Goal: Task Accomplishment & Management: Manage account settings

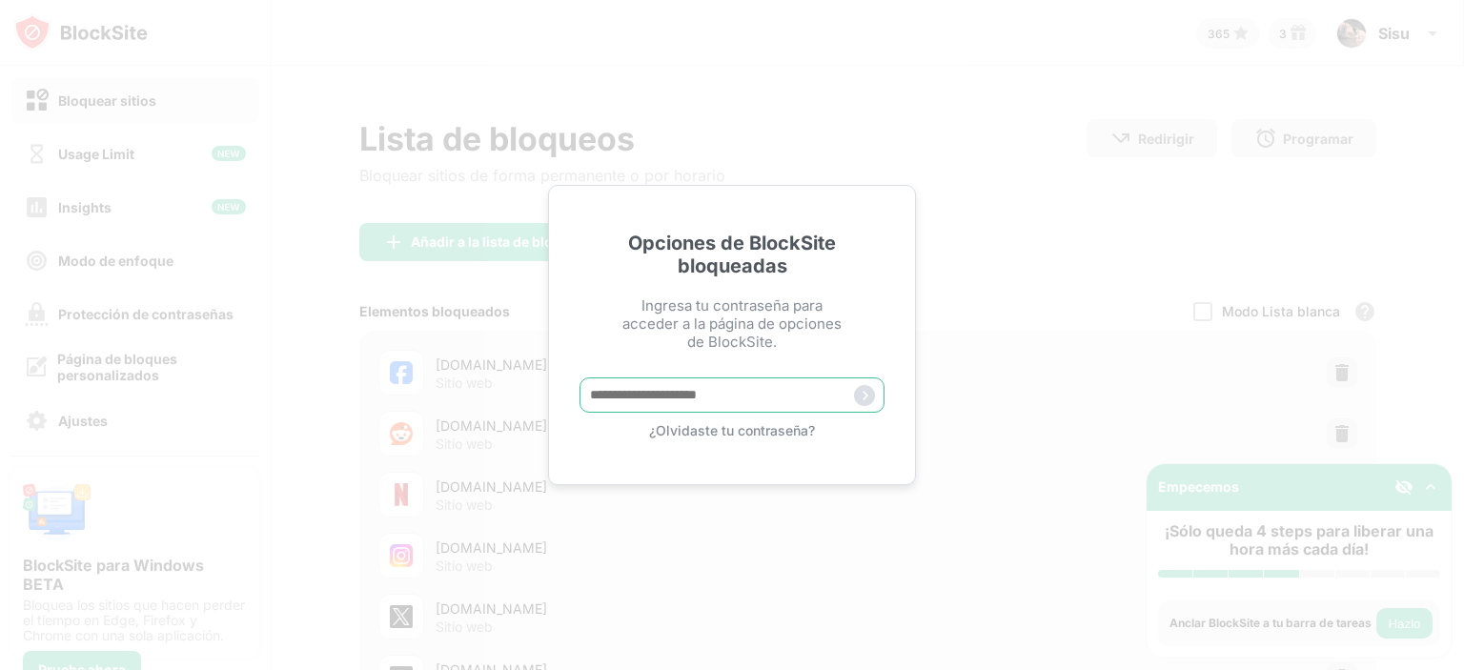
click at [766, 392] on input "text" at bounding box center [731, 394] width 305 height 35
type input "********"
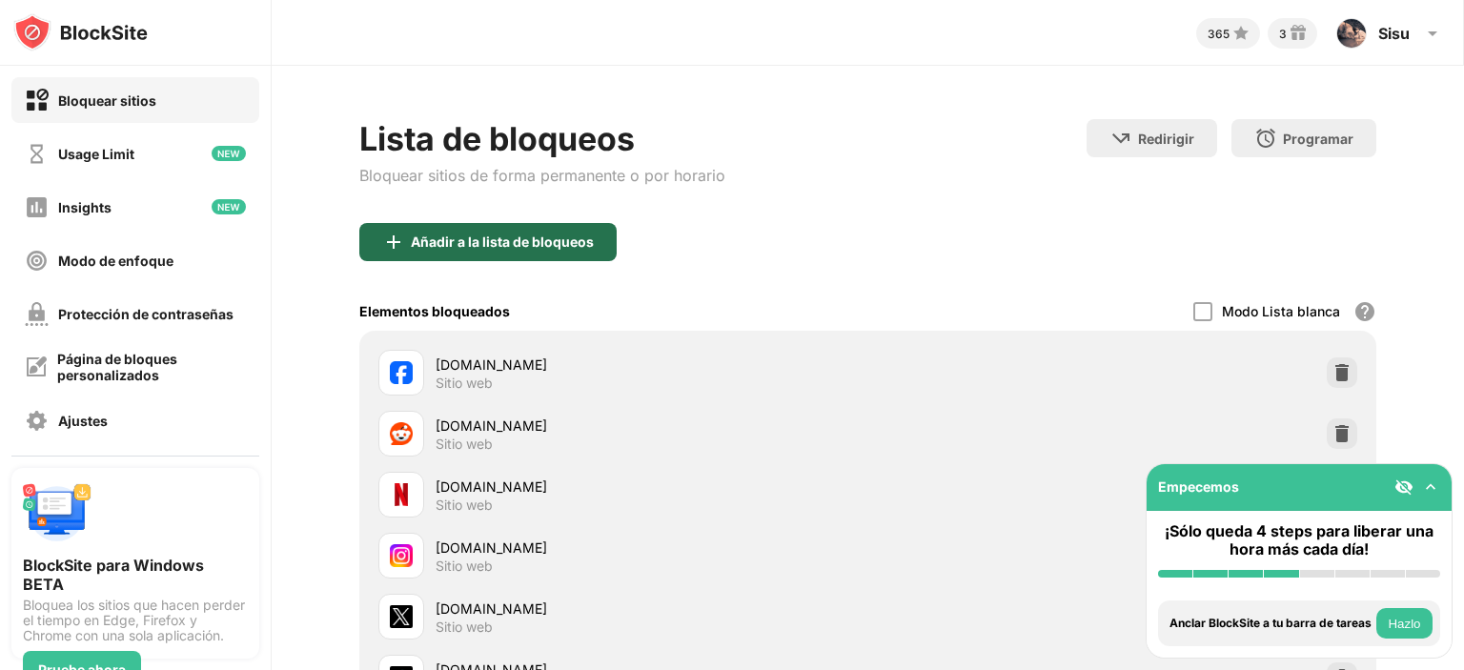
click at [573, 253] on div "Añadir a la lista de bloqueos" at bounding box center [487, 242] width 257 height 38
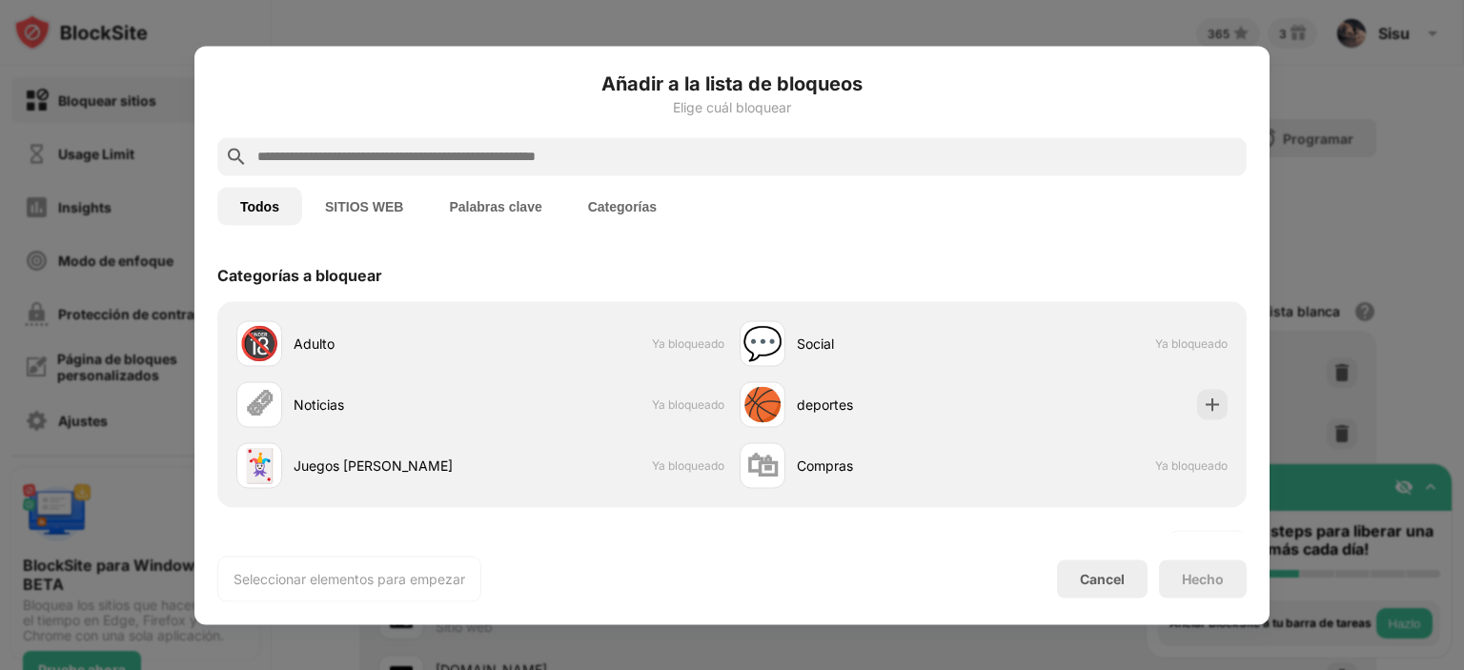
click at [407, 160] on input "text" at bounding box center [746, 156] width 983 height 23
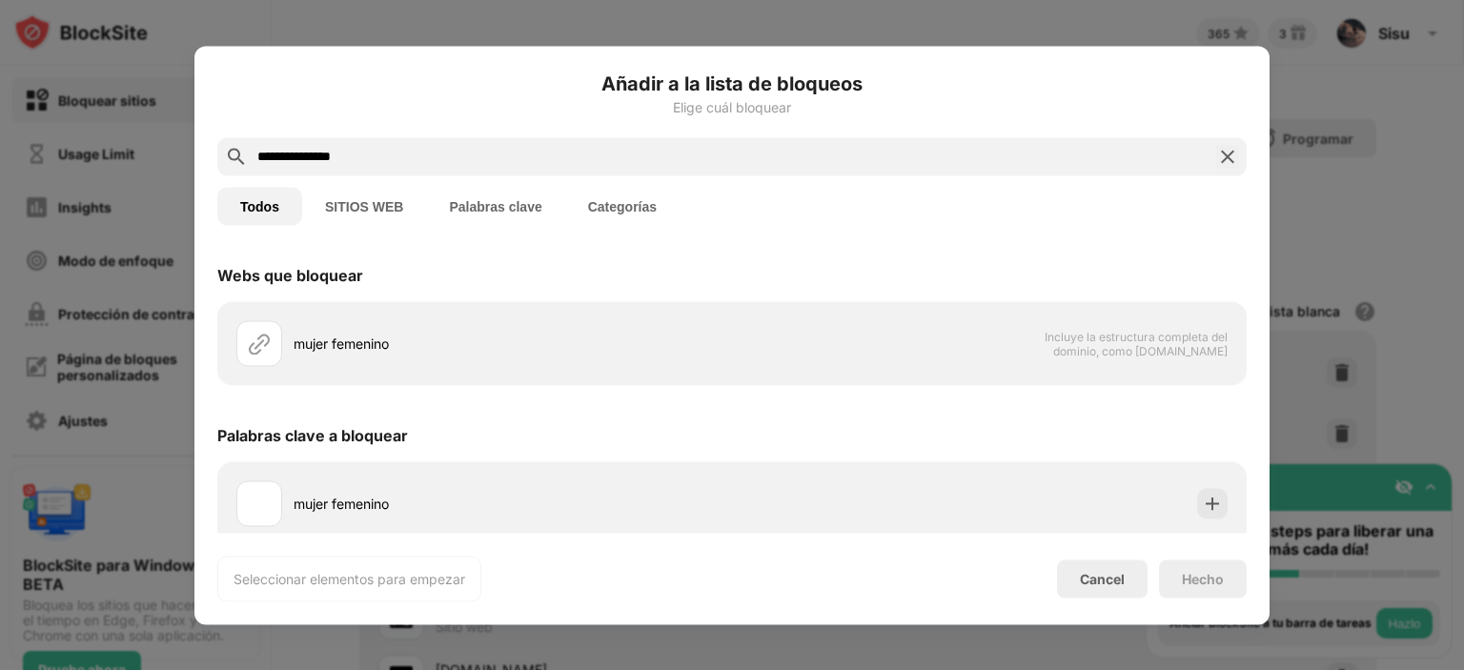
type input "**********"
click at [537, 205] on button "Palabras clave" at bounding box center [495, 206] width 138 height 38
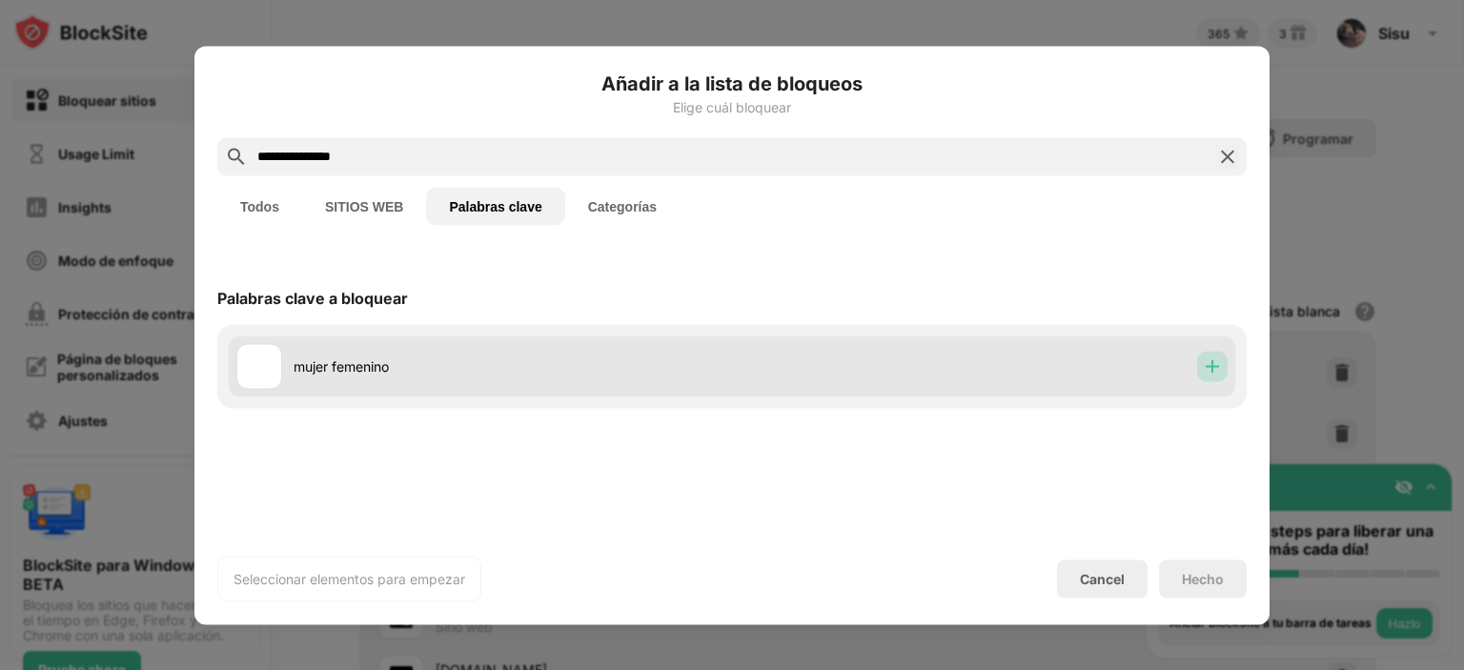
click at [1201, 363] on div at bounding box center [1212, 366] width 30 height 30
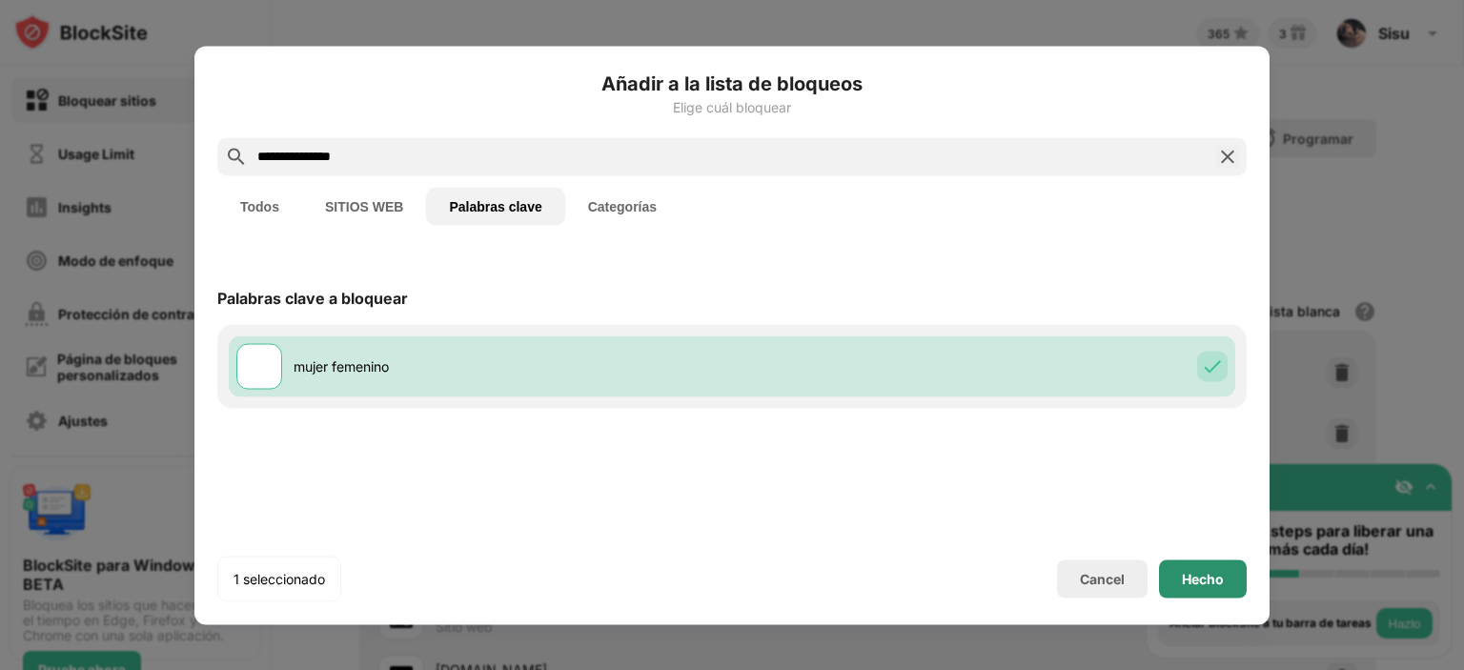
click at [1201, 563] on div "Hecho" at bounding box center [1203, 578] width 88 height 38
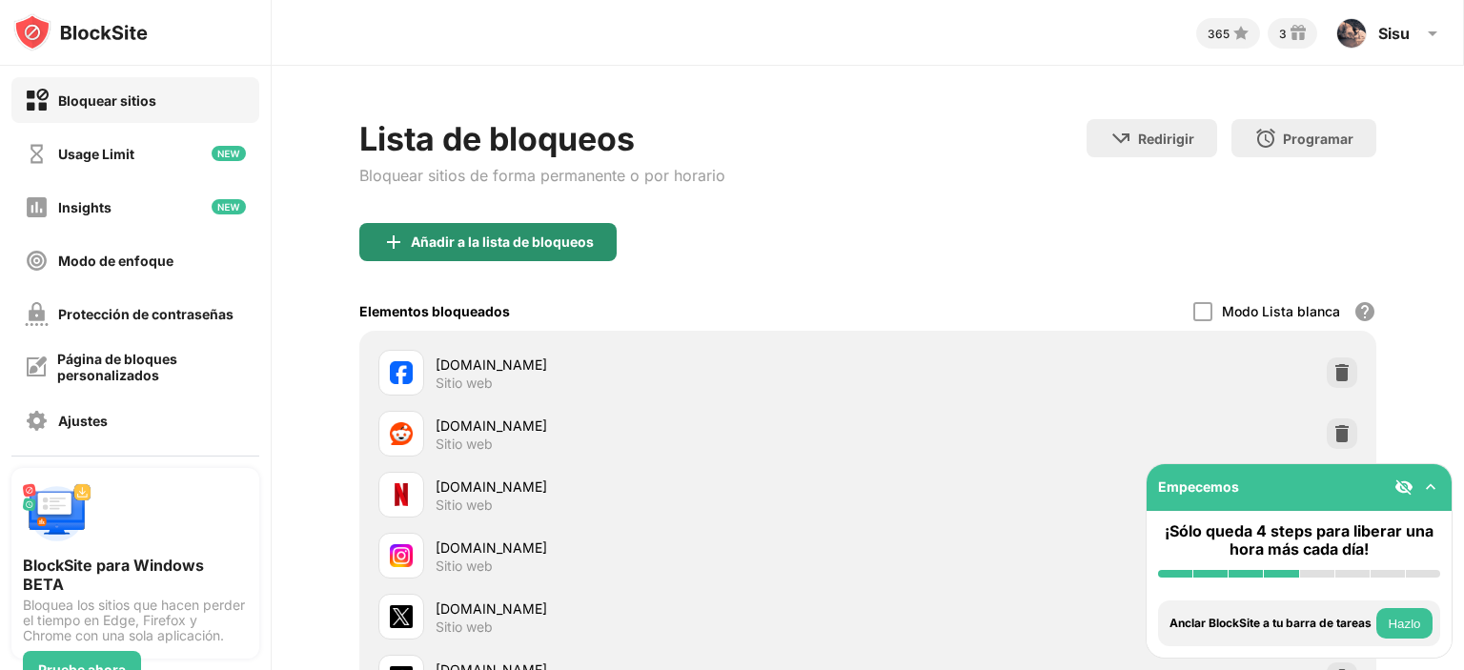
click at [549, 252] on div "Añadir a la lista de bloqueos" at bounding box center [487, 242] width 257 height 38
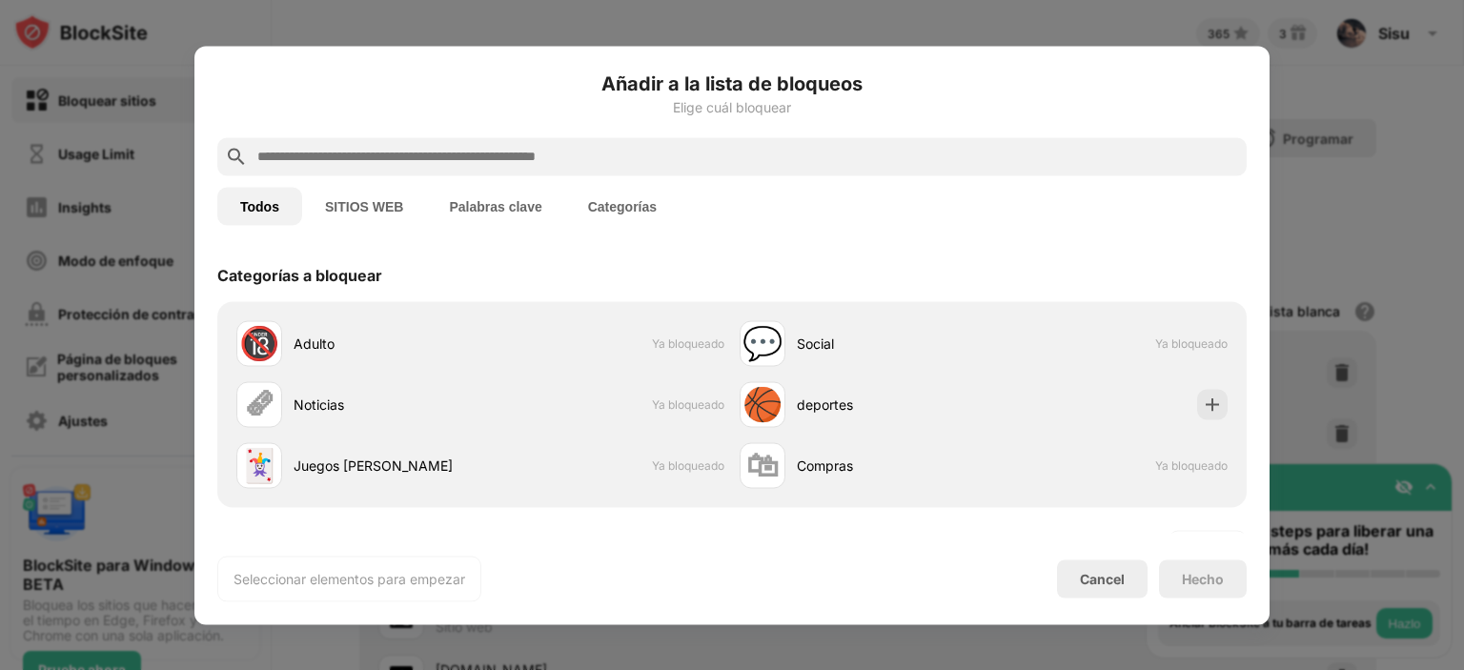
click at [518, 171] on div at bounding box center [731, 156] width 1029 height 38
click at [515, 153] on input "text" at bounding box center [746, 156] width 983 height 23
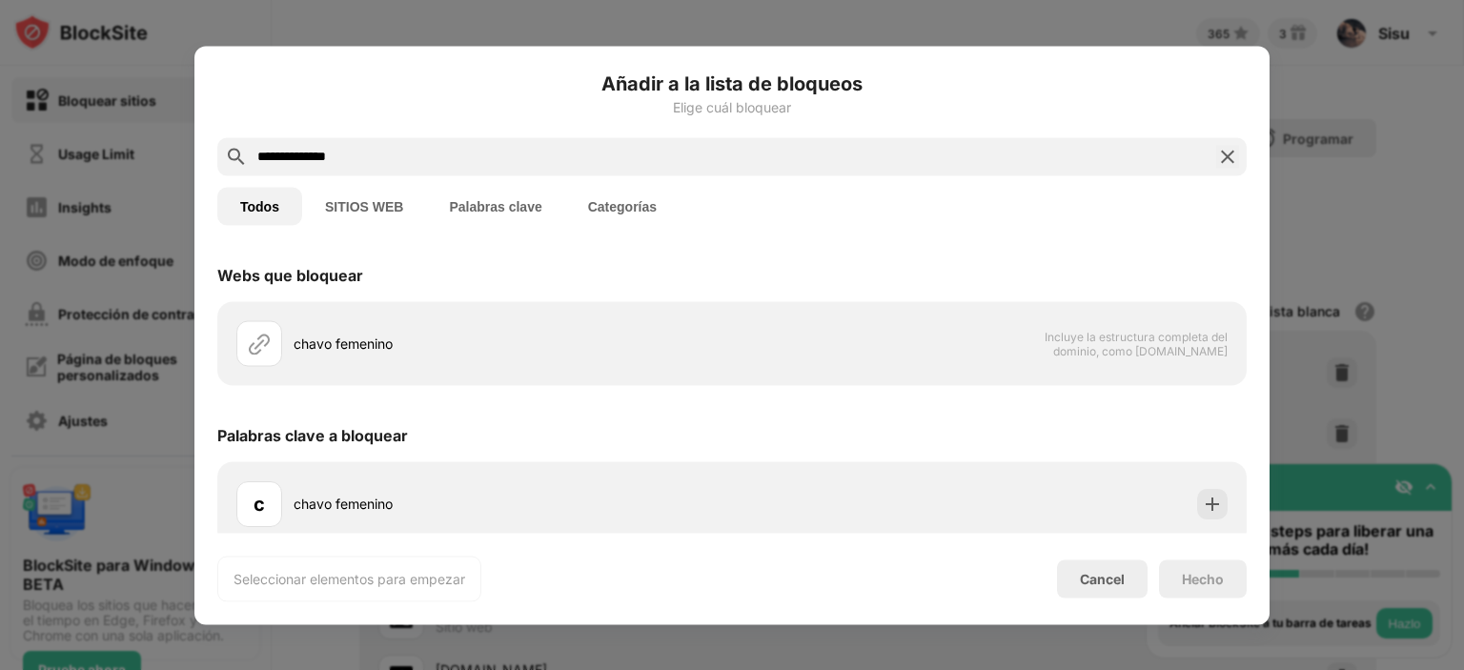
type input "**********"
click at [494, 205] on button "Palabras clave" at bounding box center [495, 206] width 138 height 38
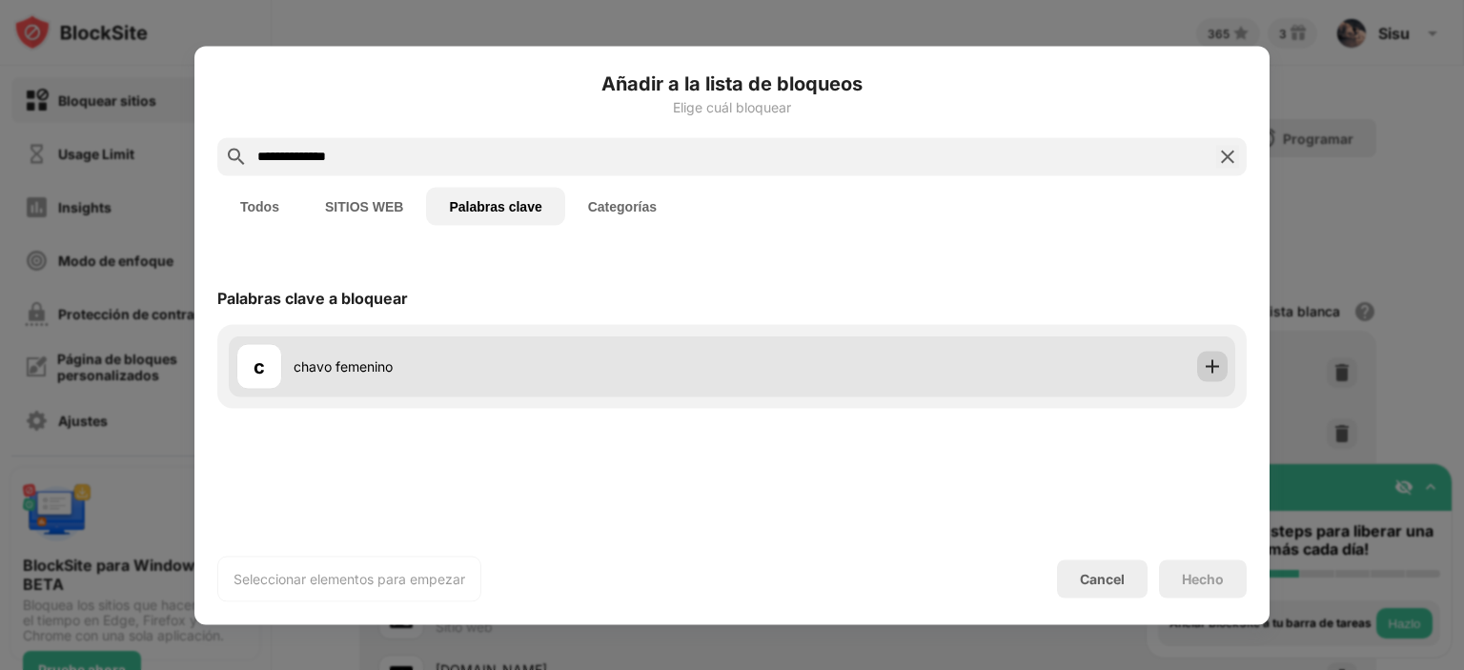
click at [1222, 372] on div at bounding box center [1212, 366] width 30 height 30
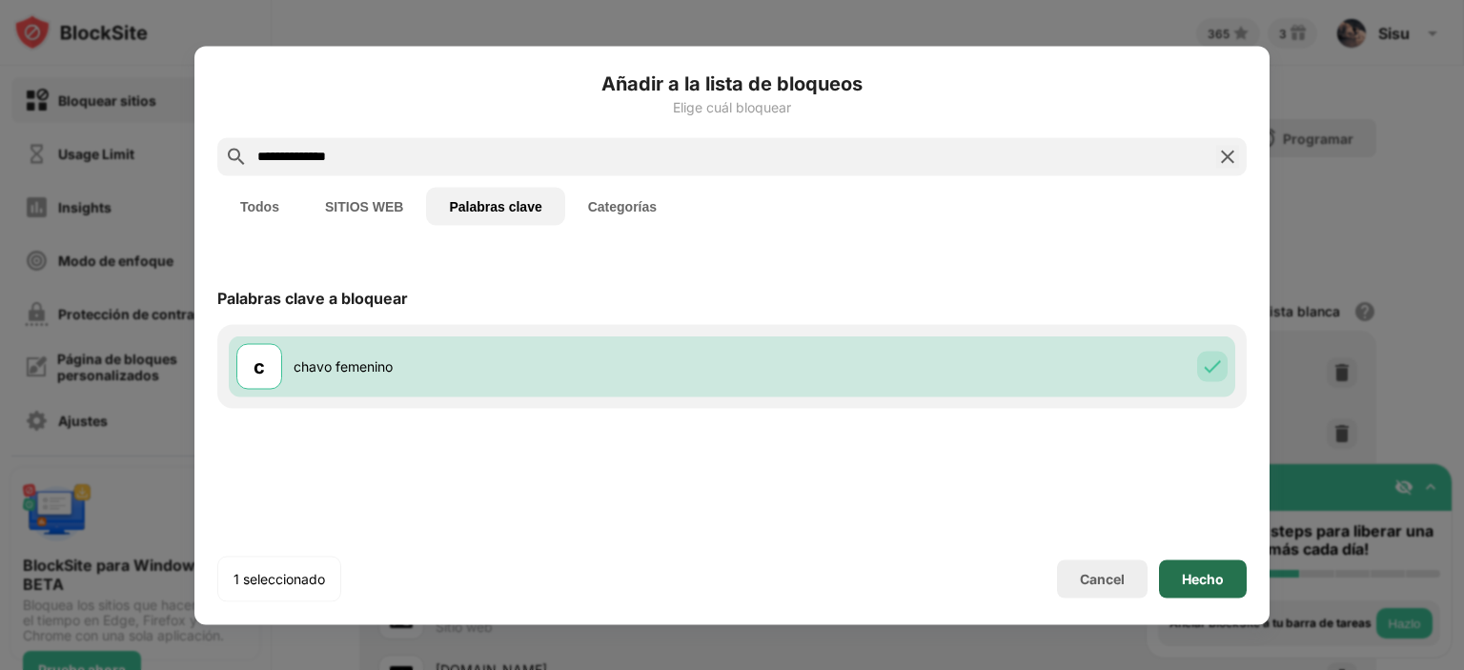
click at [1194, 591] on div "Hecho" at bounding box center [1203, 578] width 88 height 38
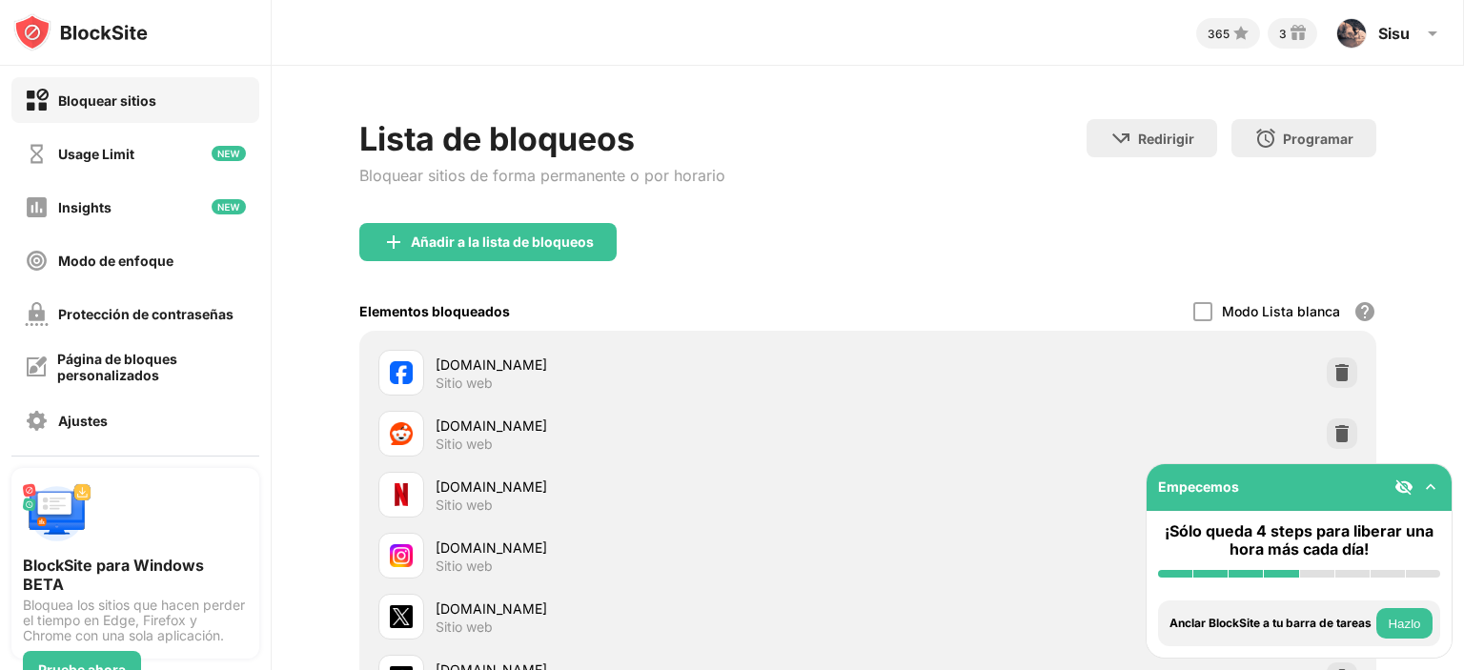
click at [412, 220] on div "Lista de bloqueos Bloquear sitios de forma permanente o por horario" at bounding box center [542, 171] width 366 height 104
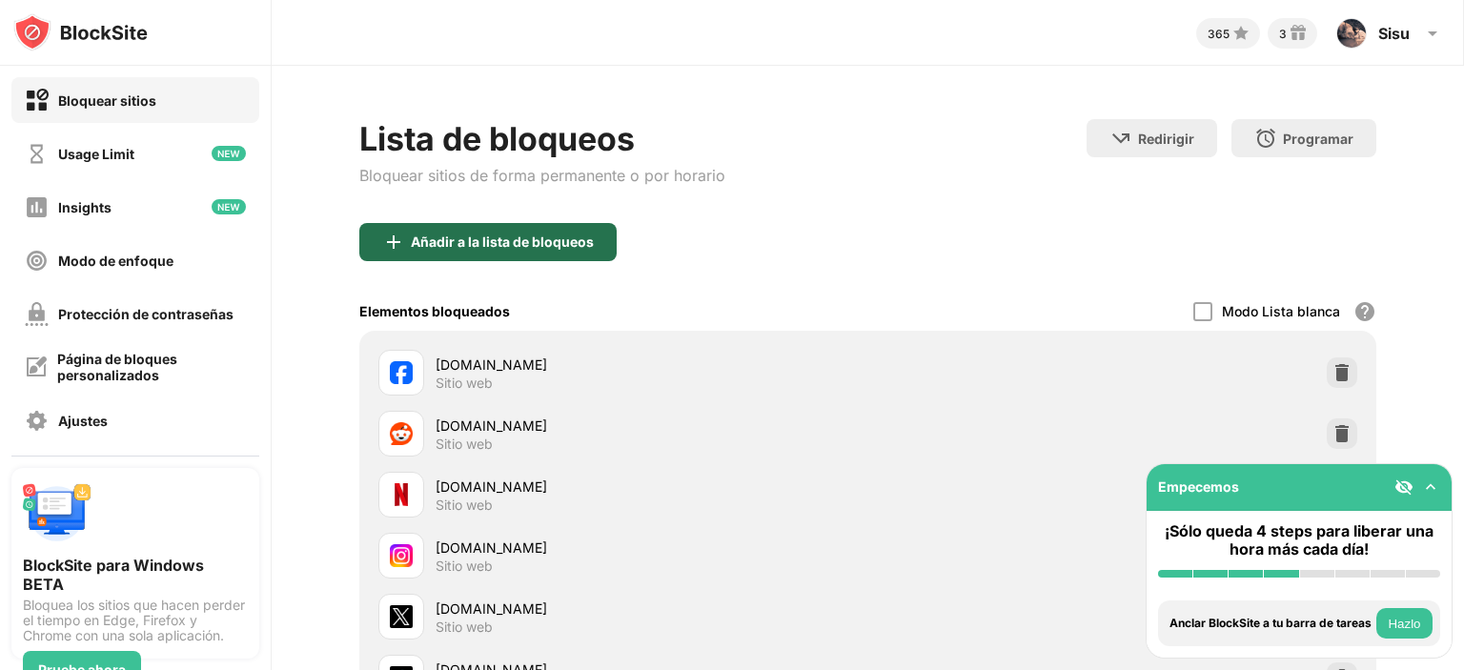
click at [431, 253] on div "Añadir a la lista de bloqueos" at bounding box center [487, 242] width 257 height 38
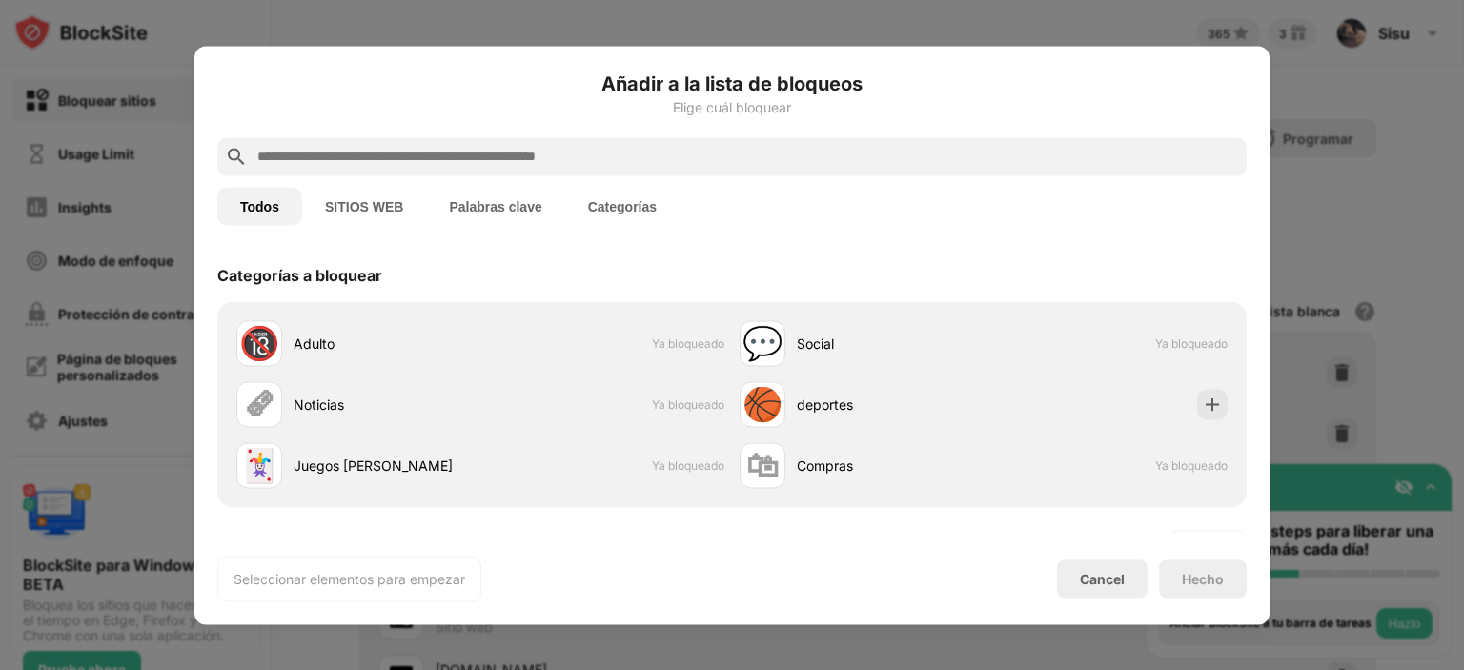
click at [357, 158] on input "text" at bounding box center [746, 156] width 983 height 23
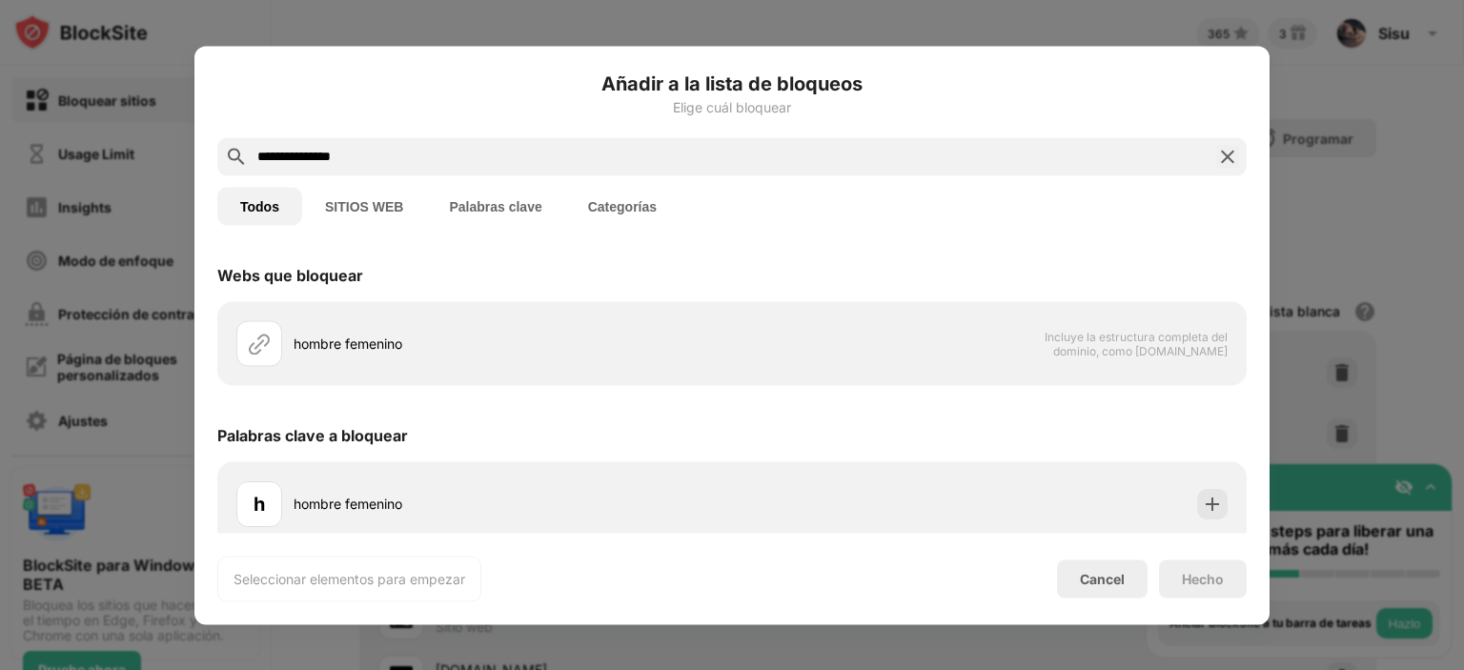
type input "**********"
click at [492, 196] on button "Palabras clave" at bounding box center [495, 206] width 138 height 38
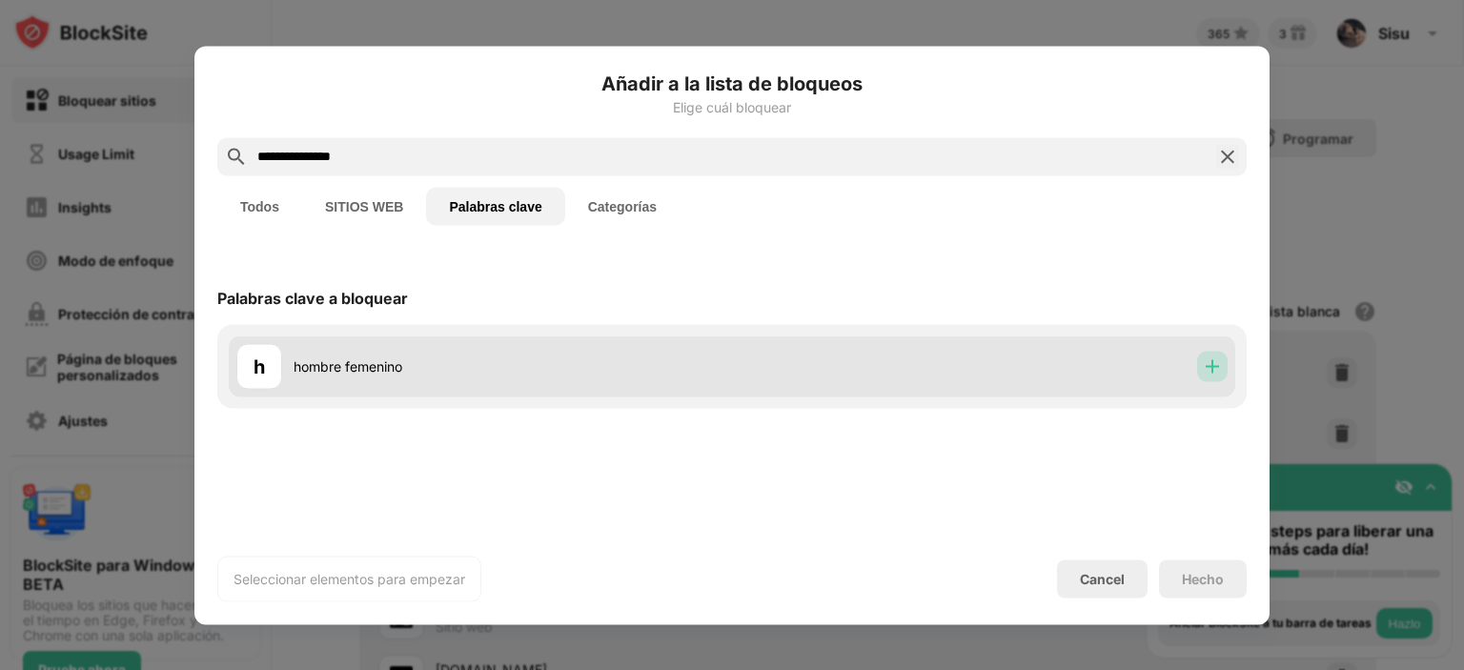
click at [1208, 371] on img at bounding box center [1212, 365] width 19 height 19
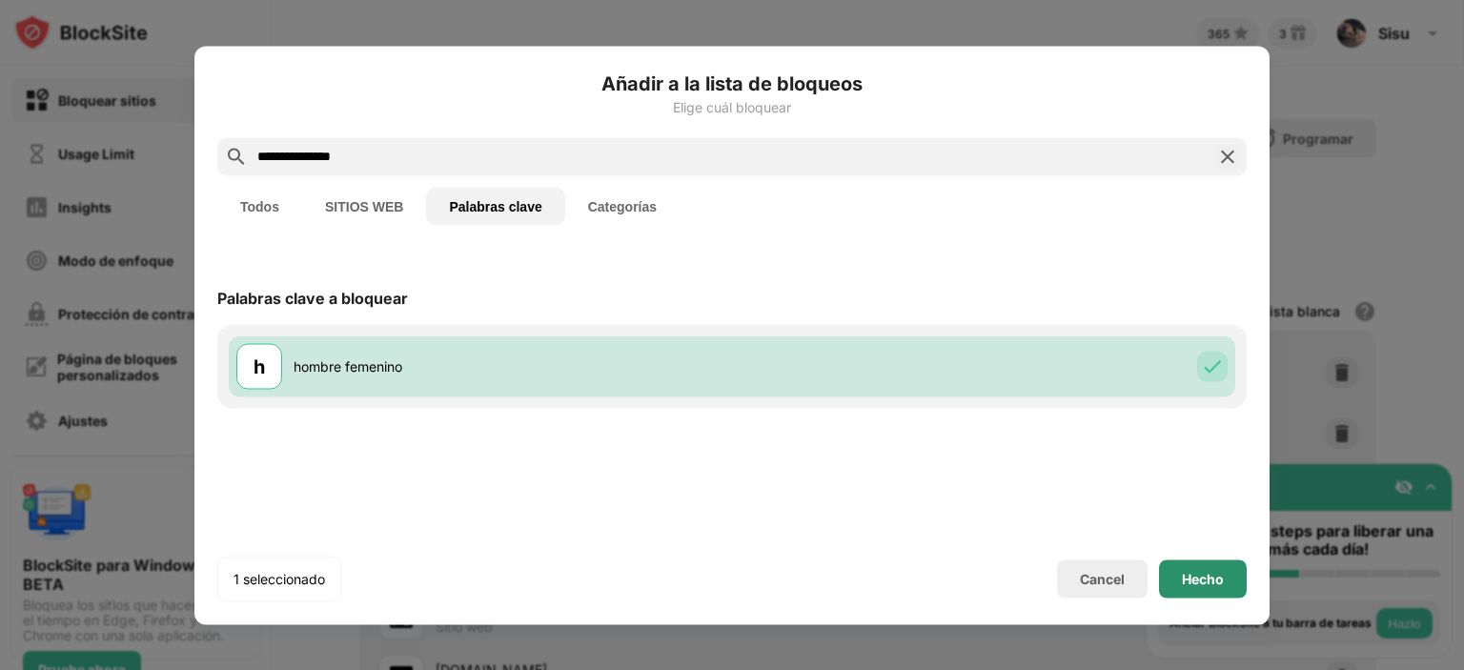
click at [1220, 568] on div "Hecho" at bounding box center [1203, 578] width 88 height 38
